Goal: Find contact information: Find contact information

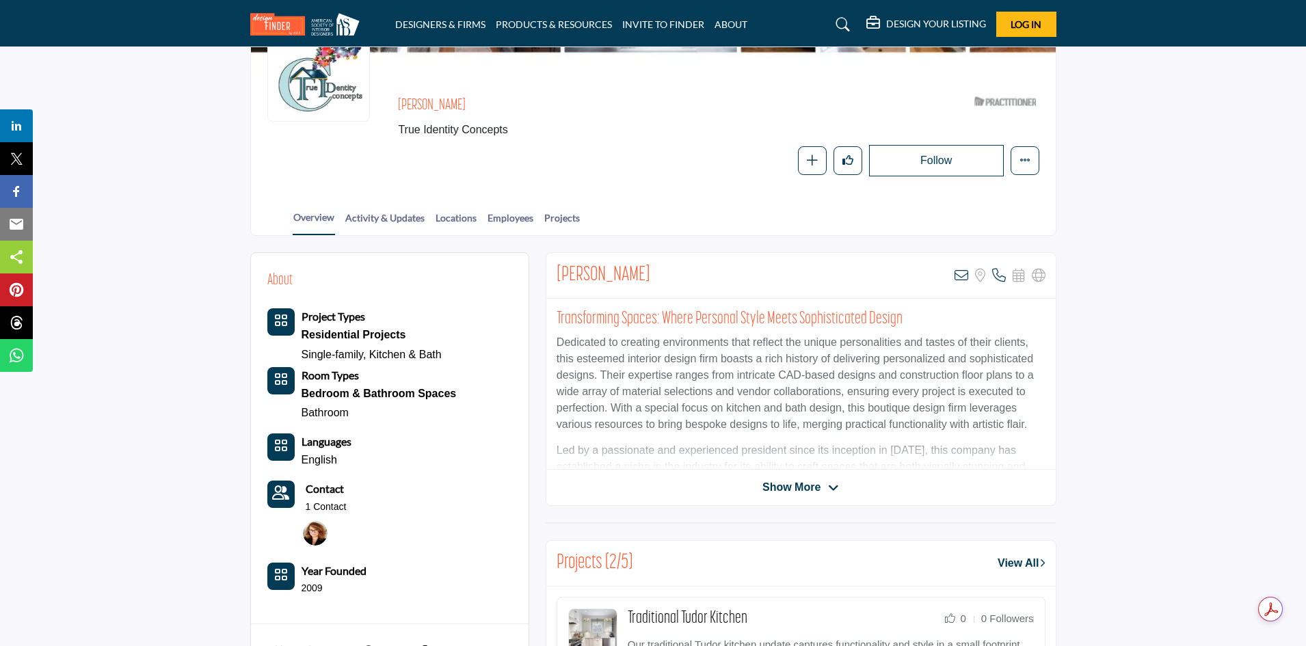
scroll to position [273, 0]
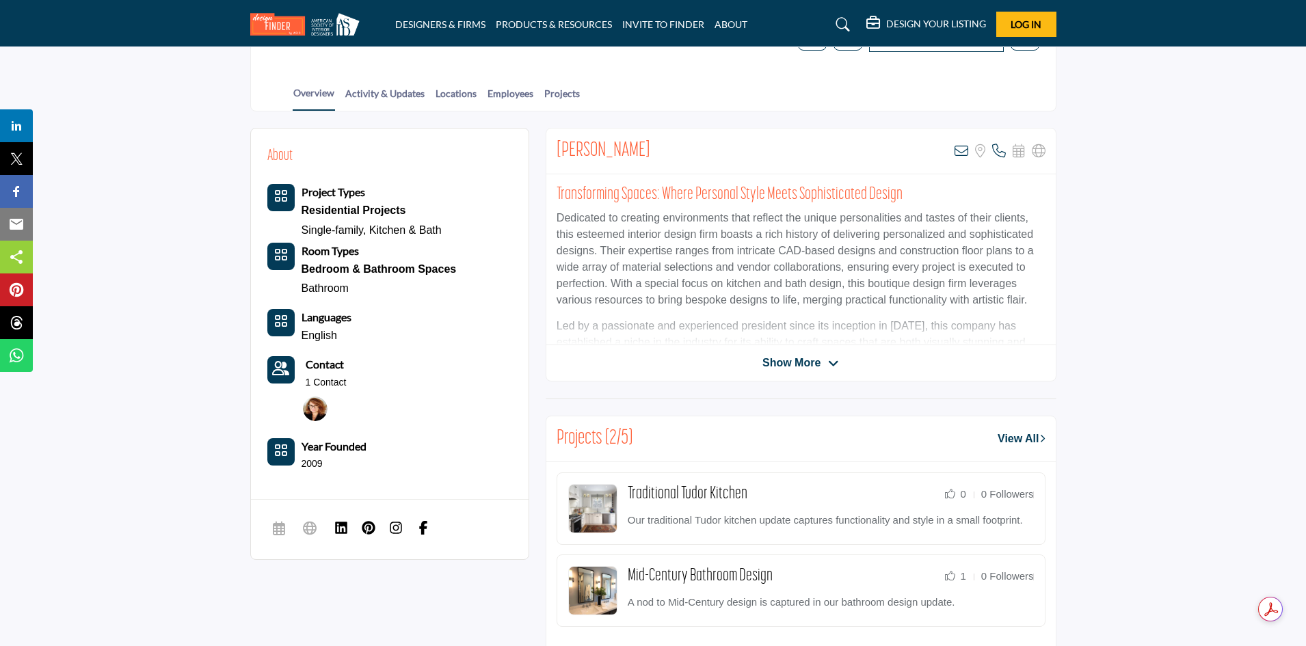
click at [804, 362] on span "Show More" at bounding box center [791, 363] width 58 height 16
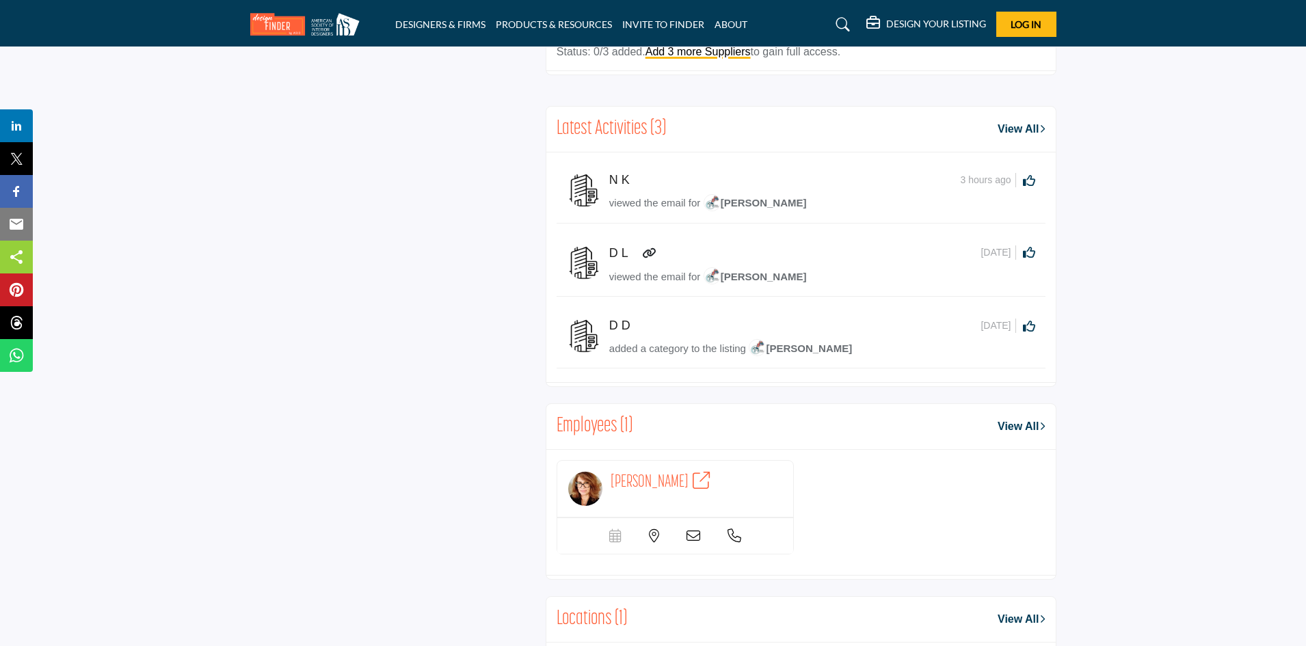
scroll to position [1160, 0]
click at [639, 481] on span "[PERSON_NAME]" at bounding box center [650, 482] width 78 height 17
click at [649, 253] on icon at bounding box center [649, 253] width 14 height 11
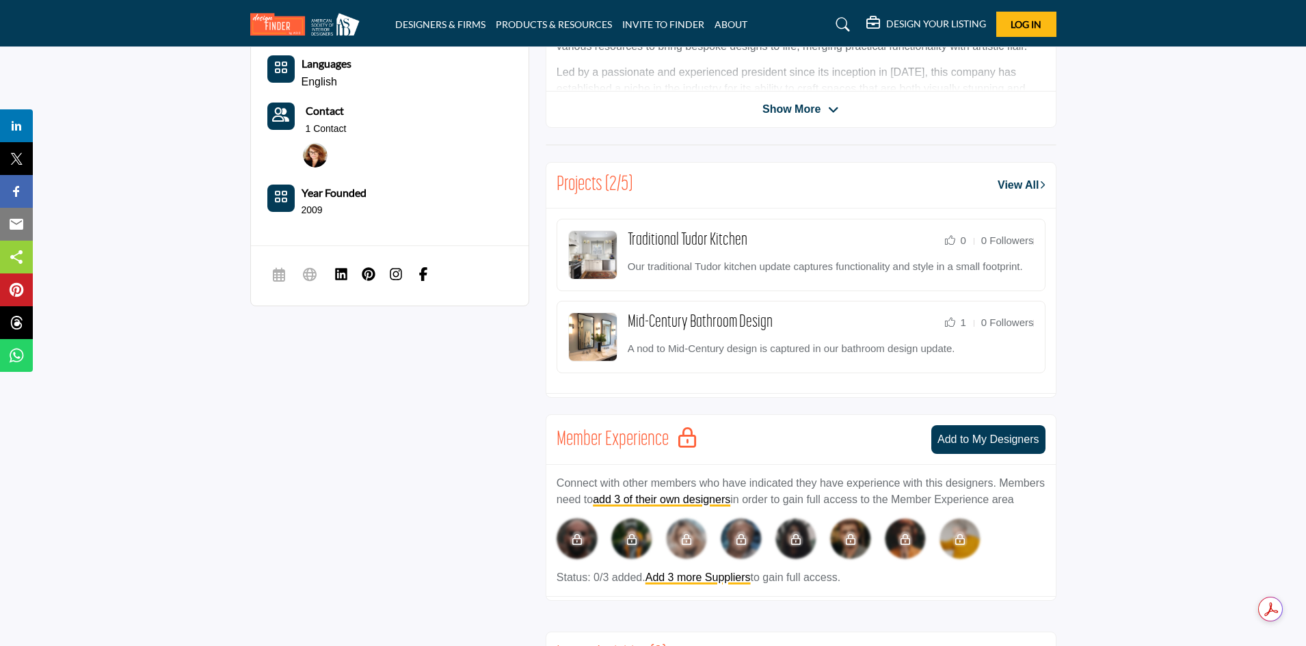
scroll to position [185, 0]
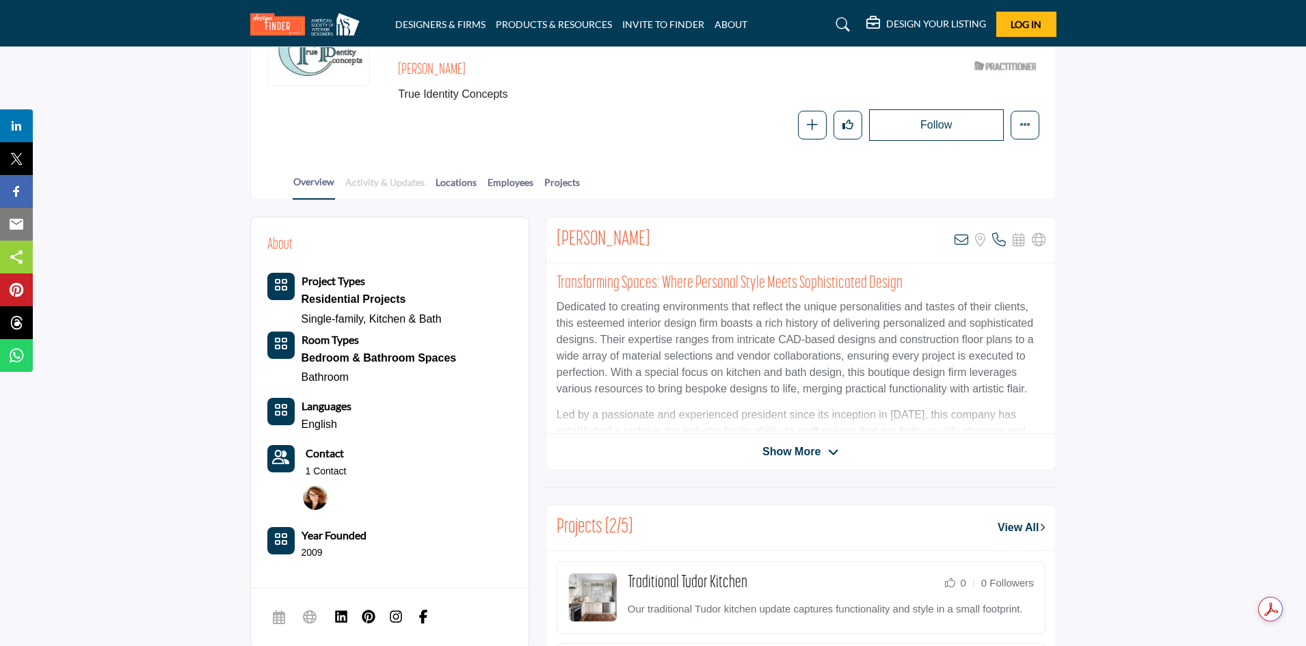
click at [382, 183] on link "Activity & Updates" at bounding box center [385, 187] width 81 height 24
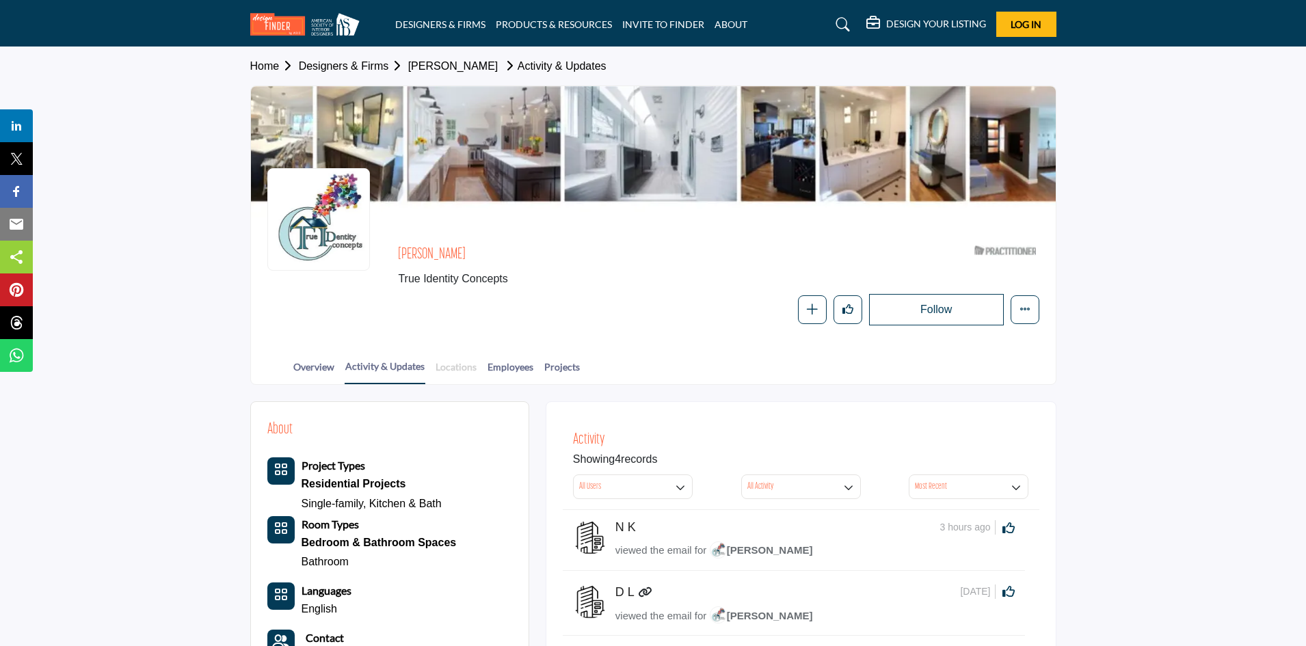
click at [447, 367] on link "Locations" at bounding box center [456, 372] width 42 height 24
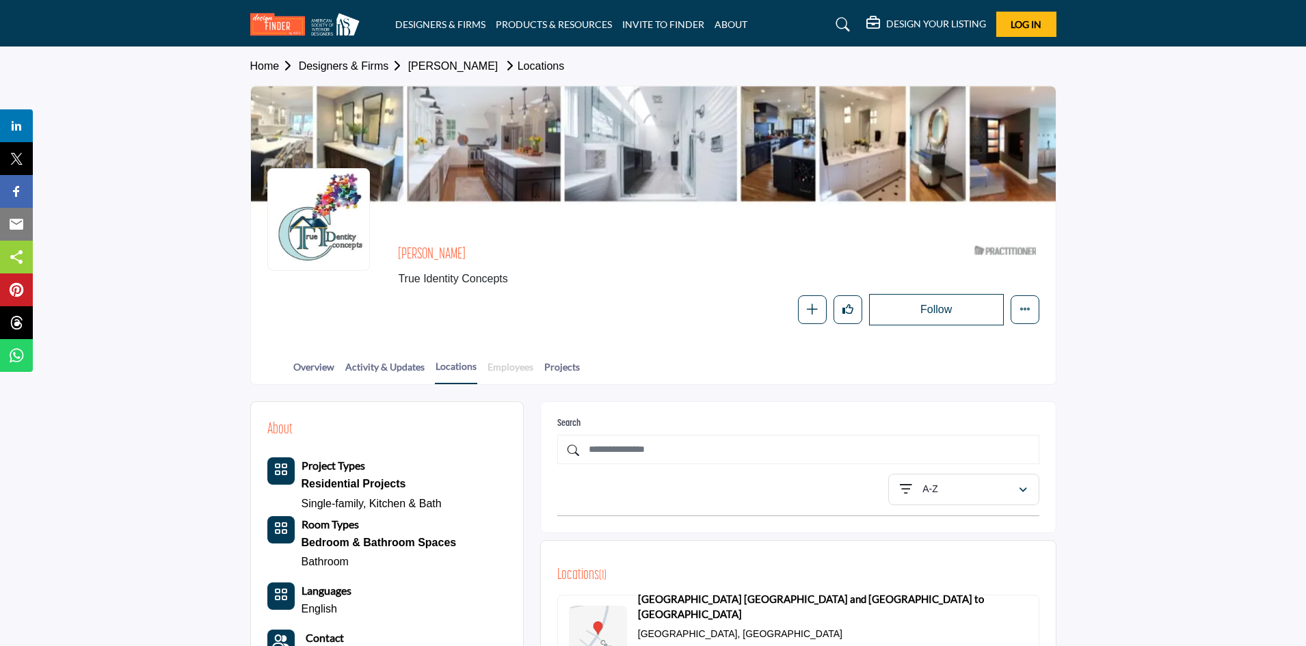
click at [504, 366] on link "Employees" at bounding box center [510, 372] width 47 height 24
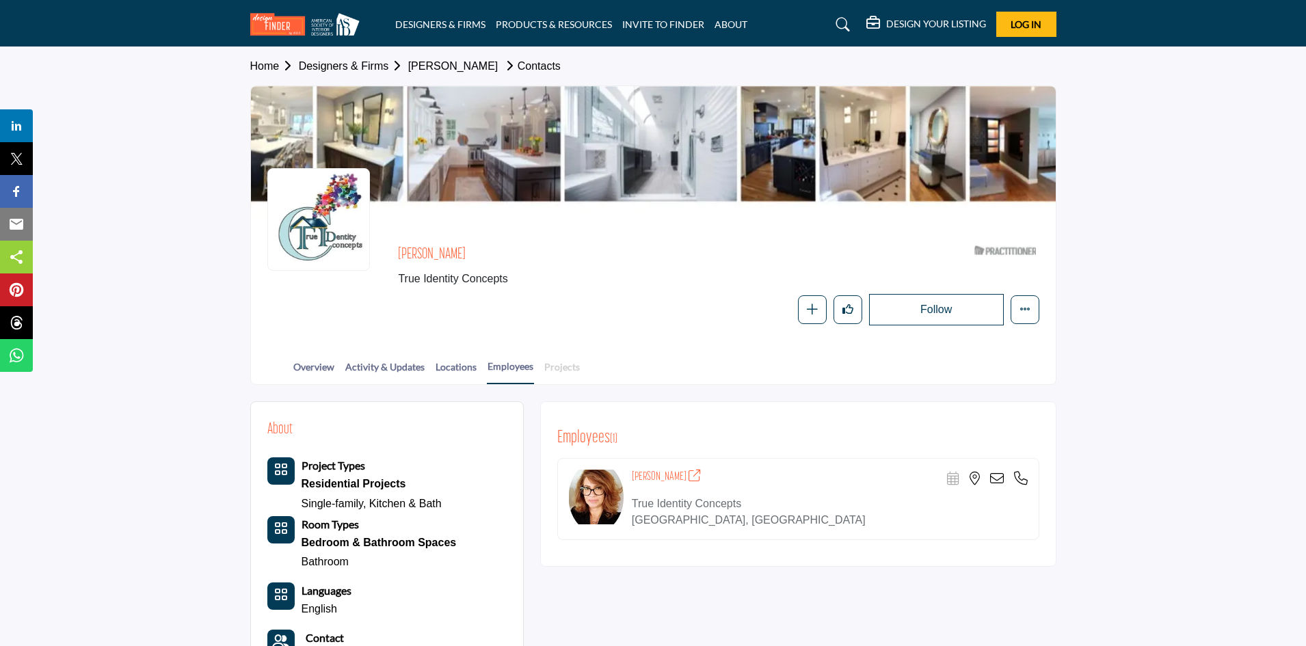
click at [557, 365] on link "Projects" at bounding box center [562, 372] width 37 height 24
